Goal: Navigation & Orientation: Find specific page/section

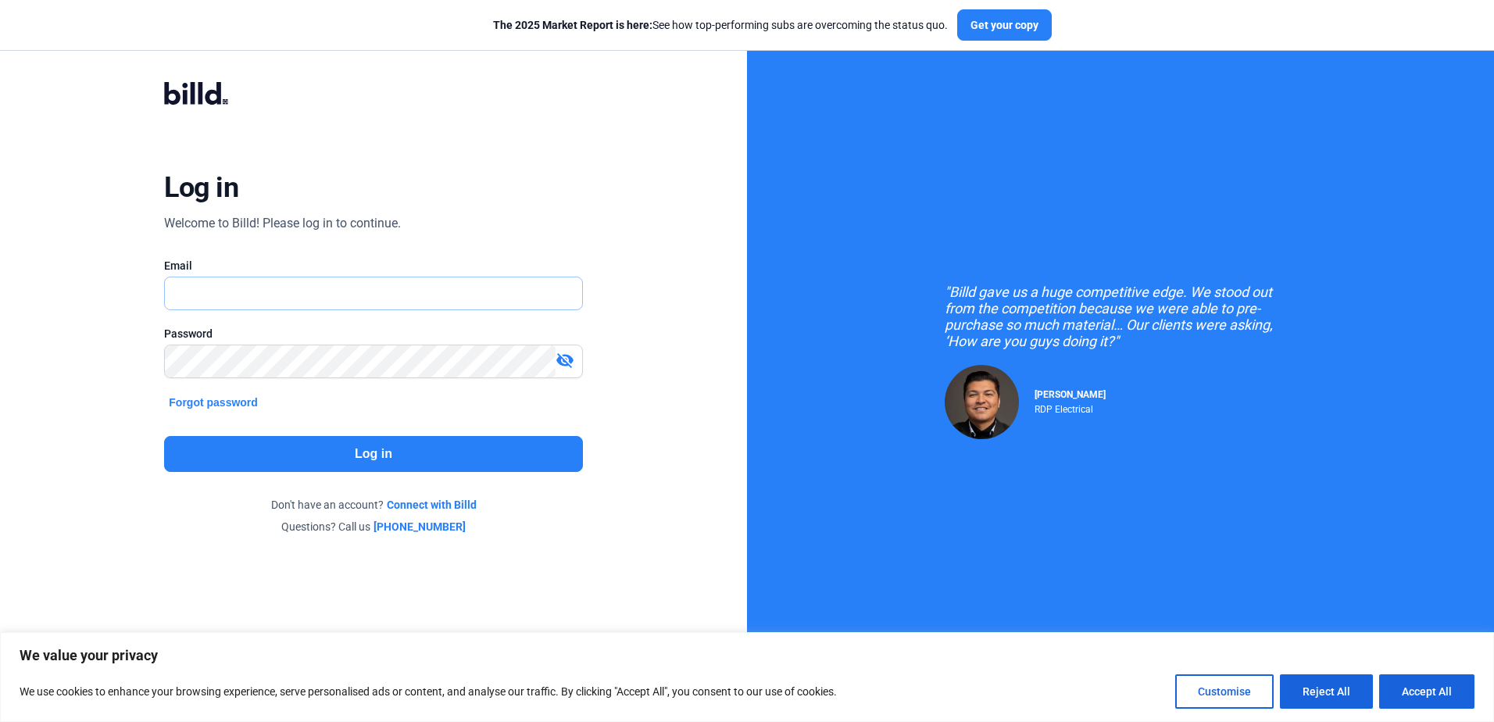
type input "[PERSON_NAME][EMAIL_ADDRESS][DOMAIN_NAME]"
click at [353, 444] on button "Log in" at bounding box center [373, 454] width 418 height 36
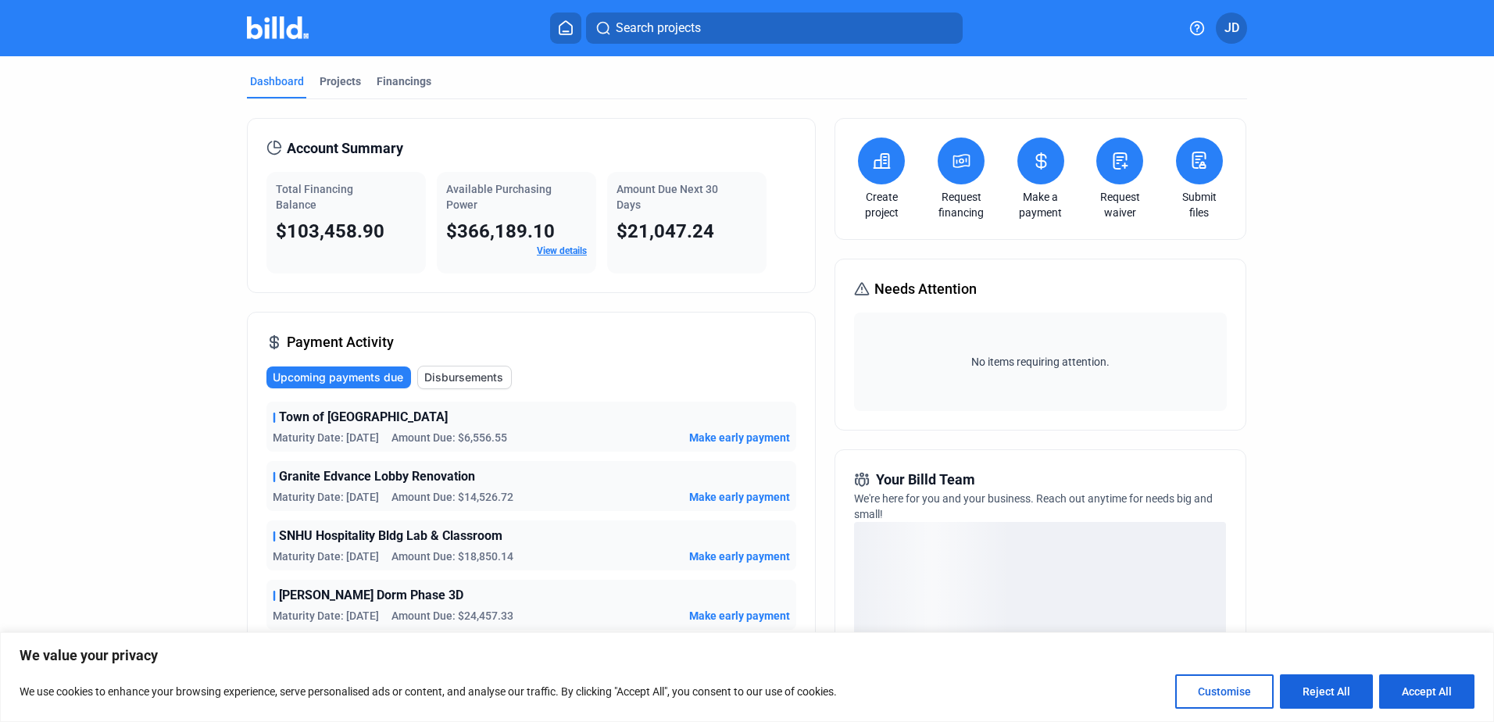
click at [1230, 32] on span "JD" at bounding box center [1232, 28] width 15 height 19
